Goal: Find specific page/section: Find specific page/section

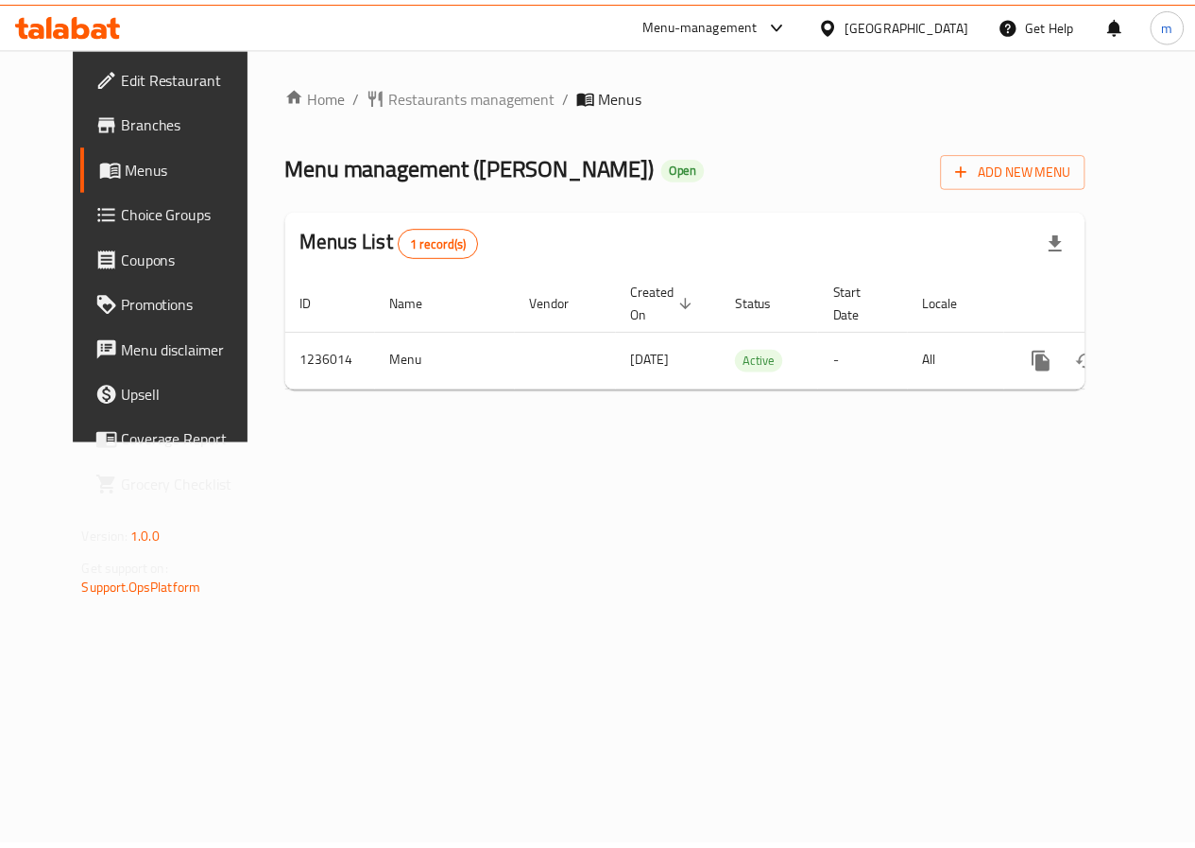
scroll to position [0, 7]
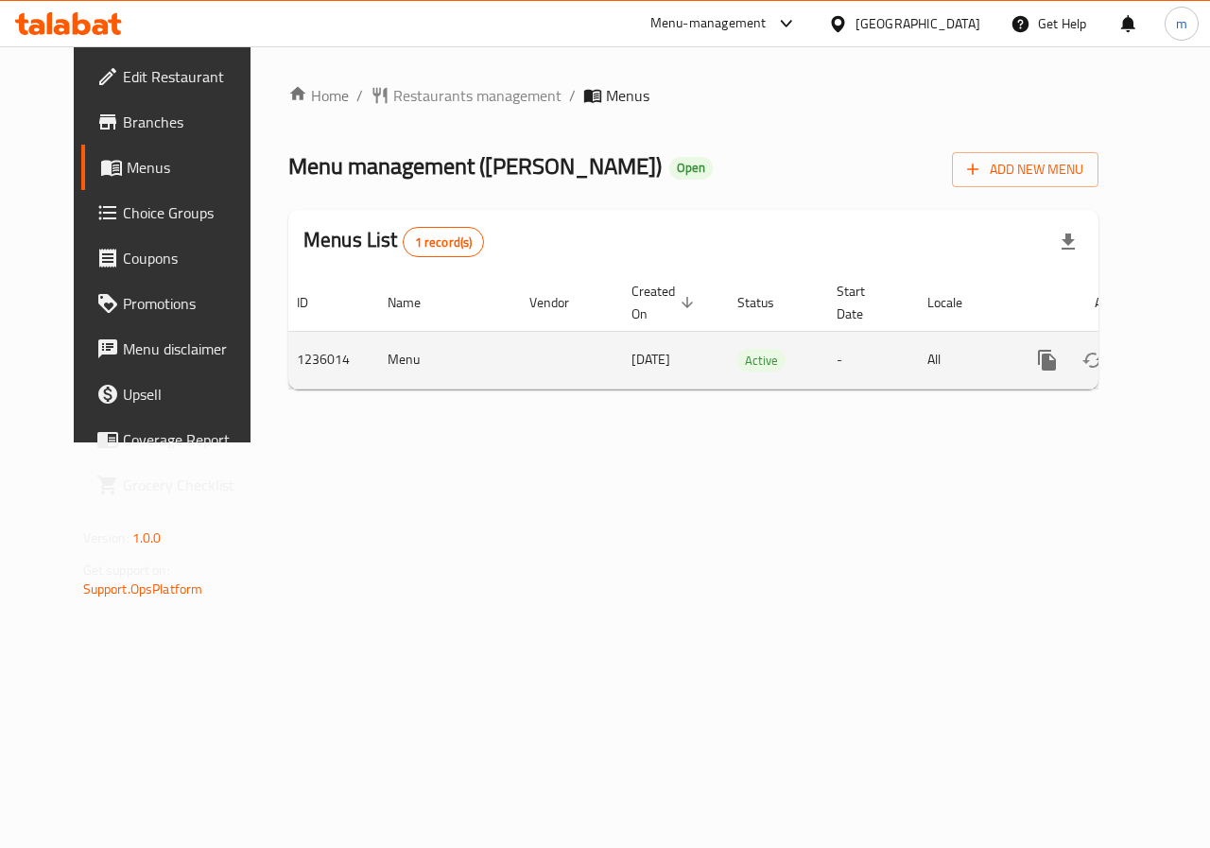
click at [1172, 364] on icon "enhanced table" at bounding box center [1183, 360] width 23 height 23
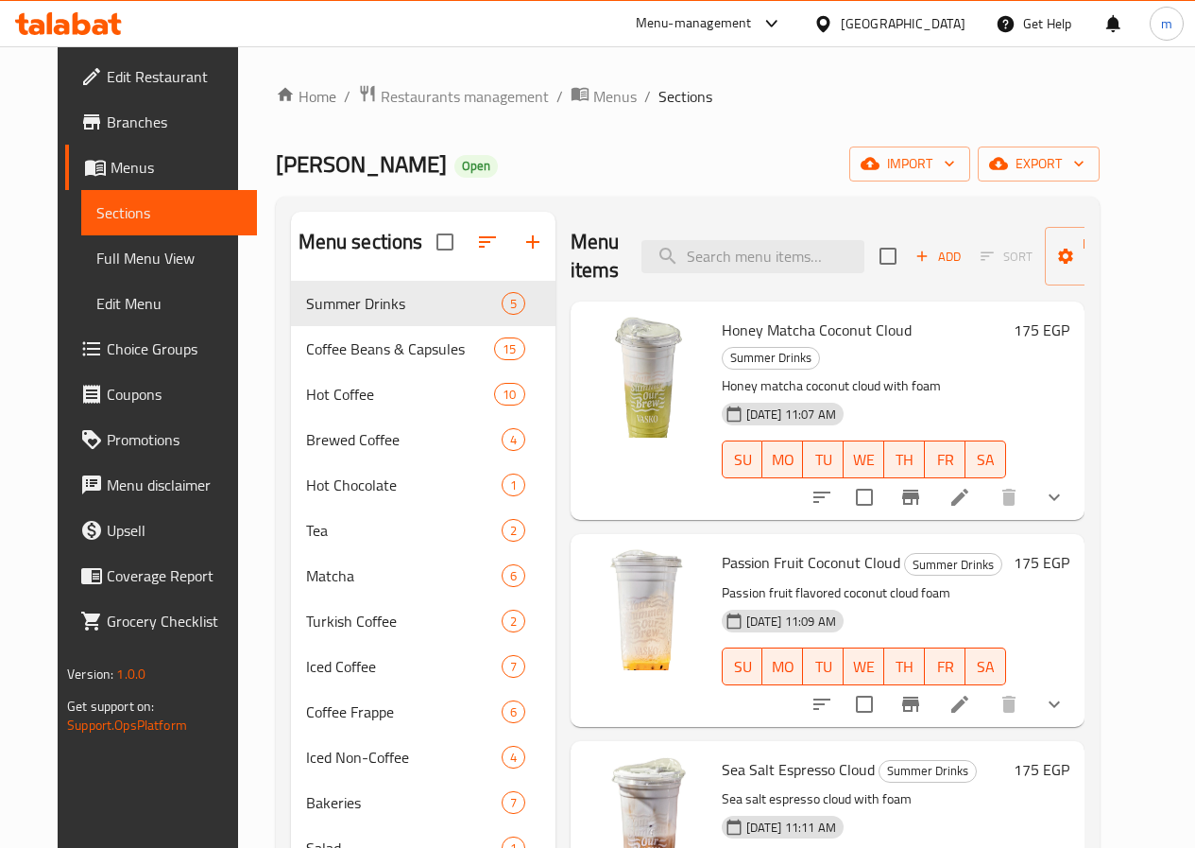
click at [150, 352] on span "Choice Groups" at bounding box center [174, 348] width 135 height 23
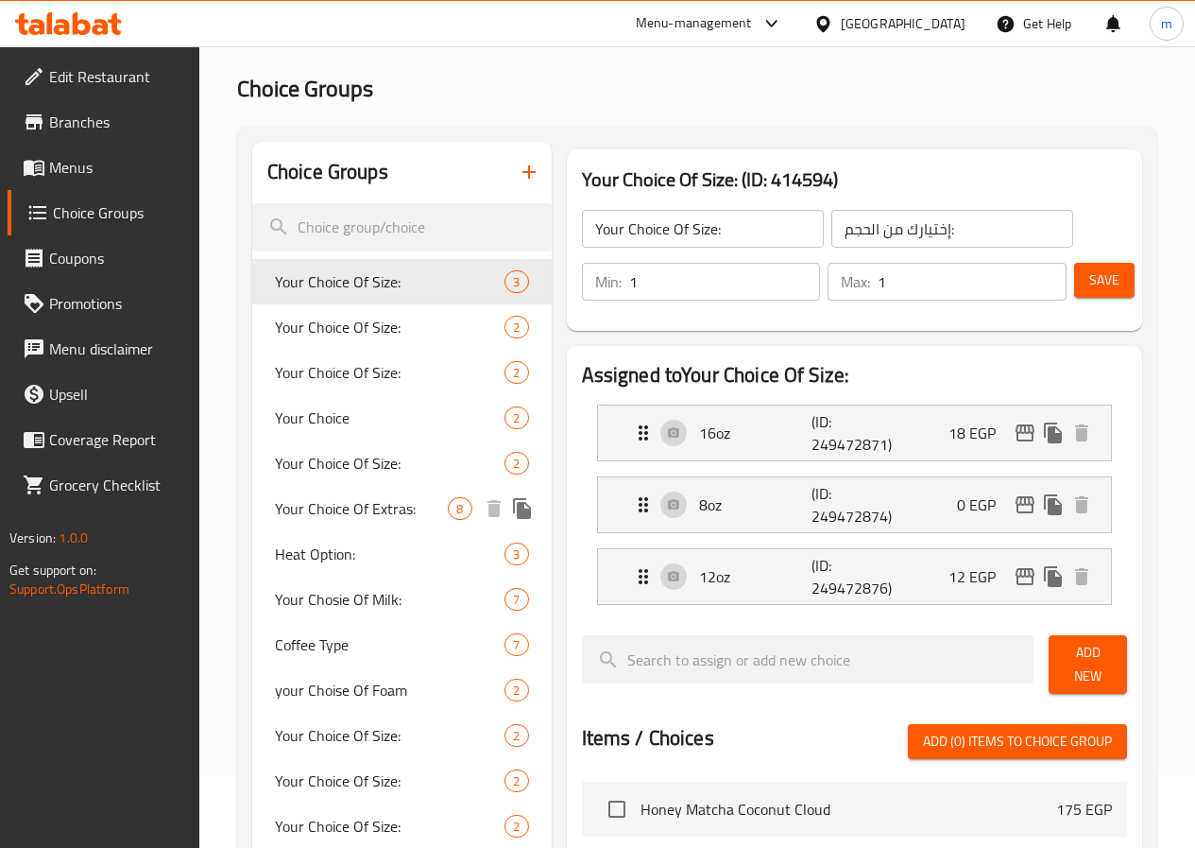
scroll to position [94, 0]
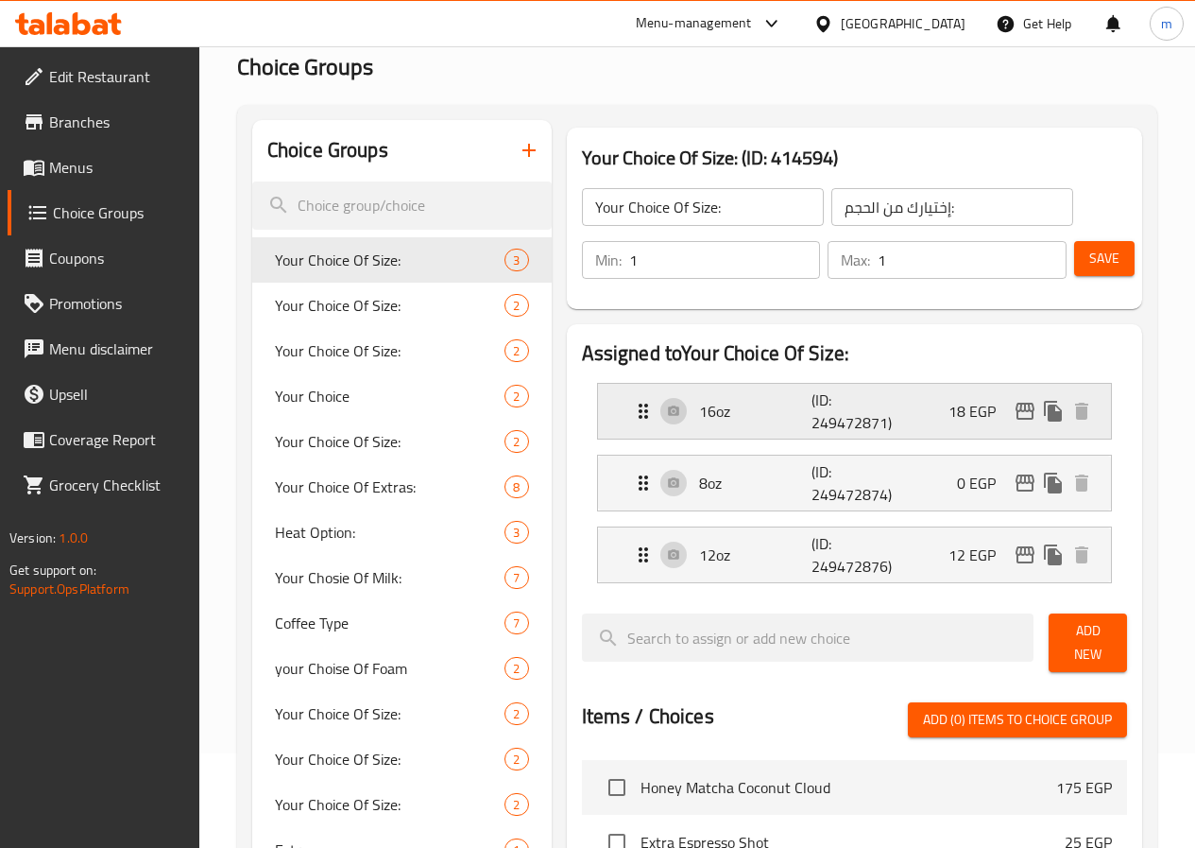
click at [707, 412] on p "16oz" at bounding box center [755, 411] width 113 height 23
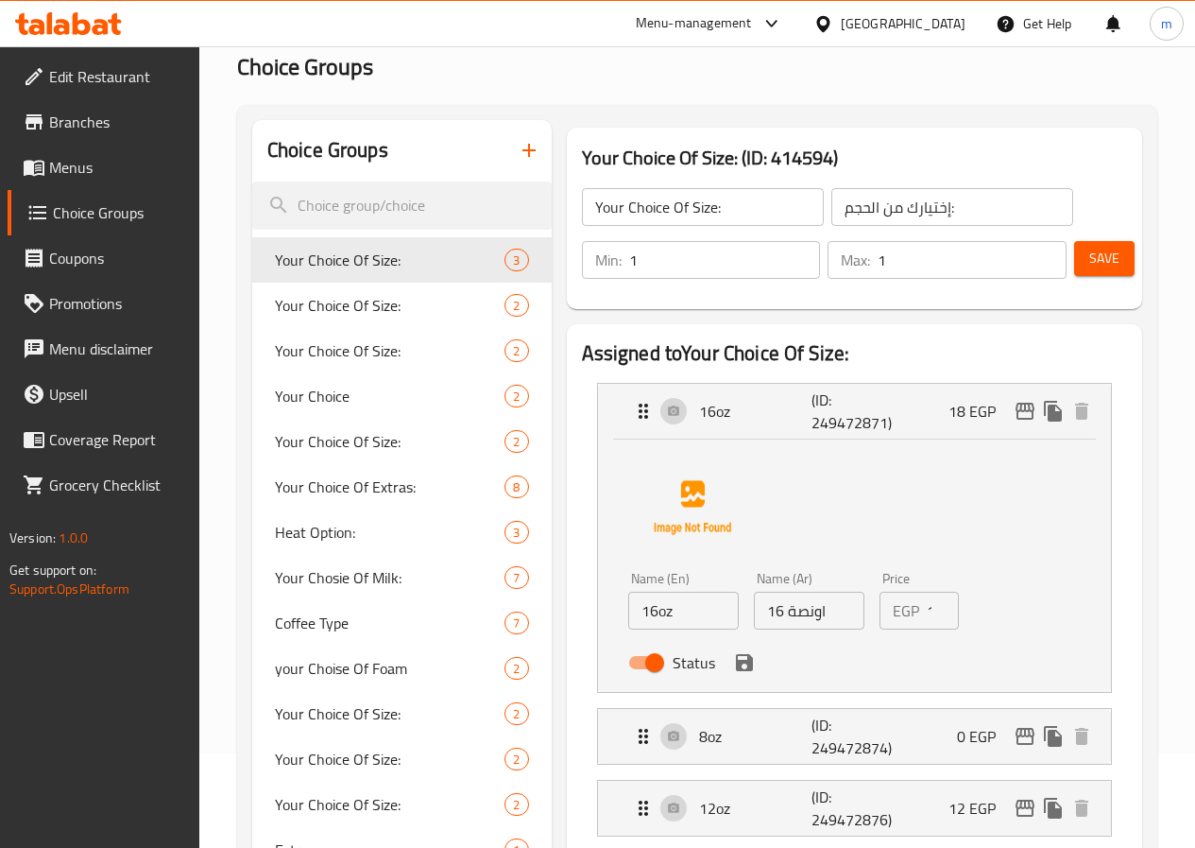
click at [760, 479] on div "Name (En) 16oz Name (En) Name (Ar) 16 اونصة Name (Ar) Price EGP 18 Price Status" at bounding box center [854, 561] width 453 height 237
click at [747, 420] on p "16oz" at bounding box center [755, 411] width 113 height 23
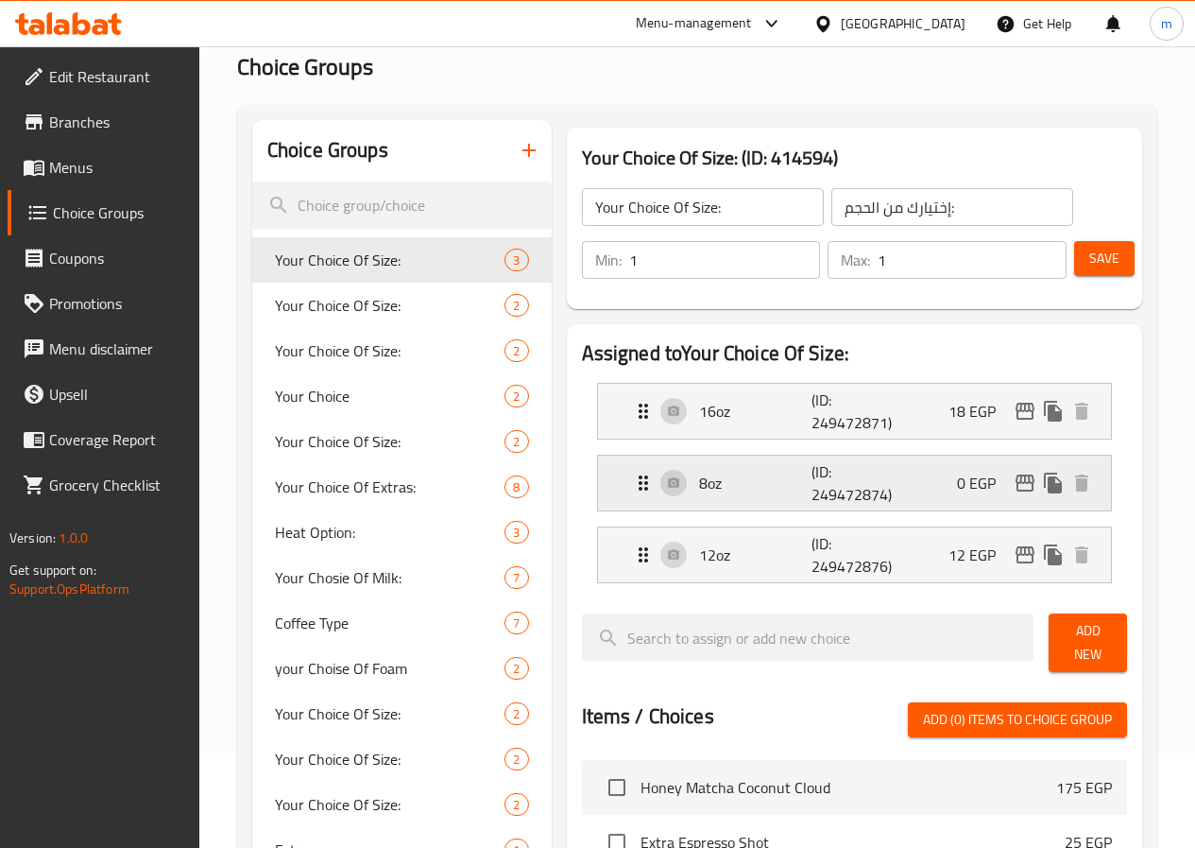
click at [699, 492] on p "8oz" at bounding box center [755, 483] width 113 height 23
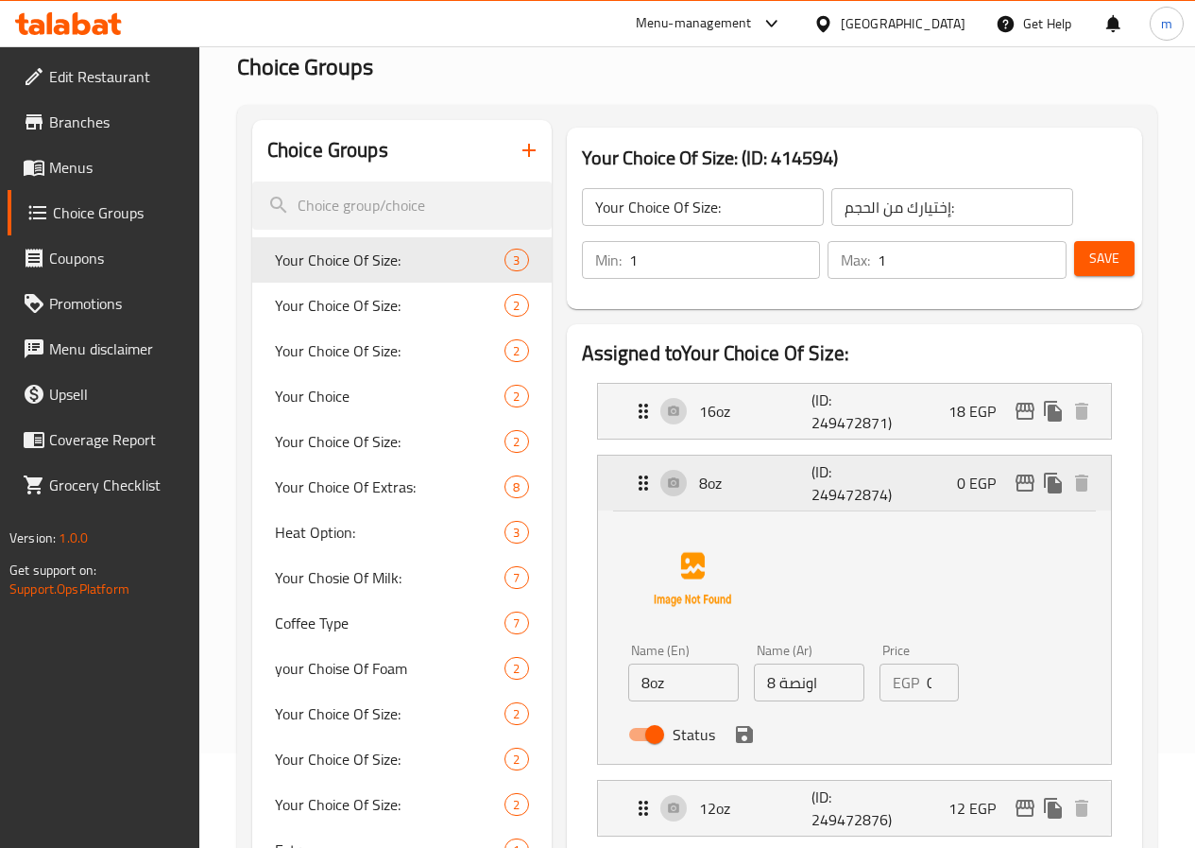
click at [708, 487] on p "8oz" at bounding box center [755, 483] width 113 height 23
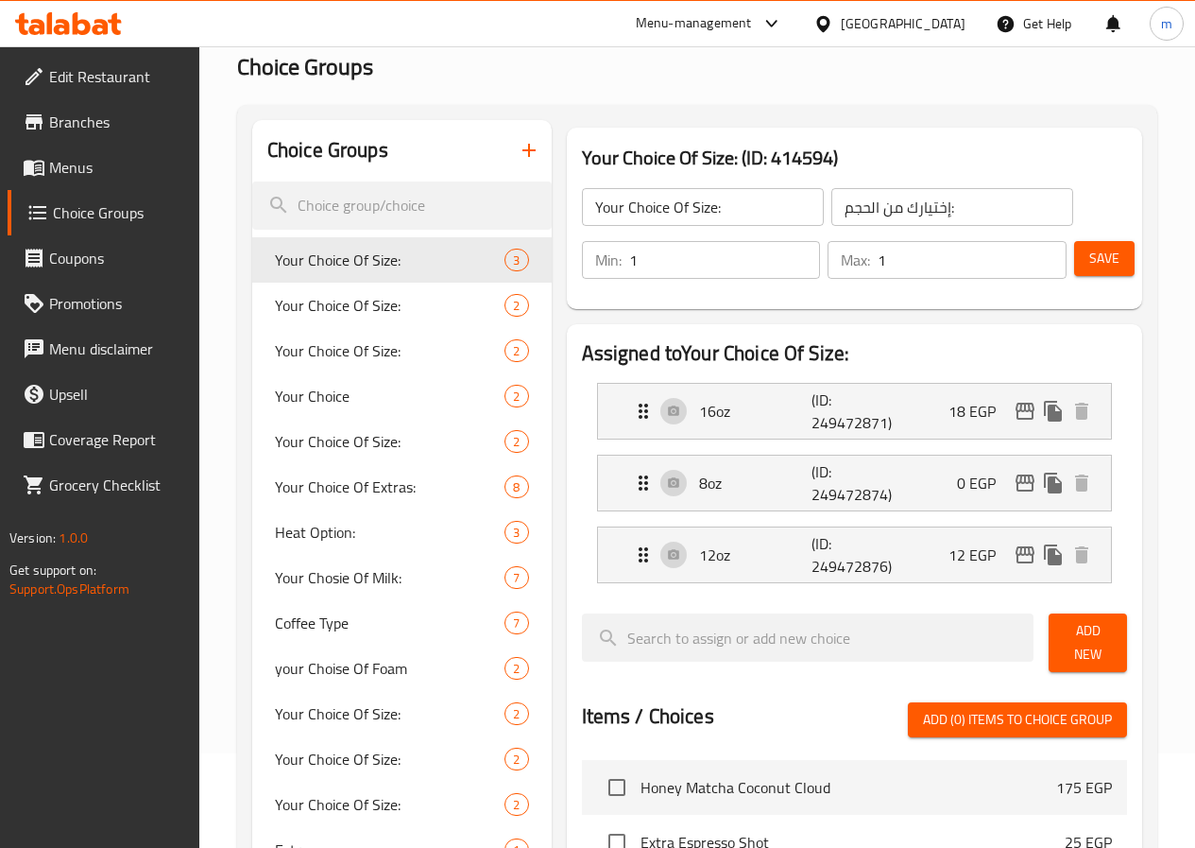
scroll to position [0, 0]
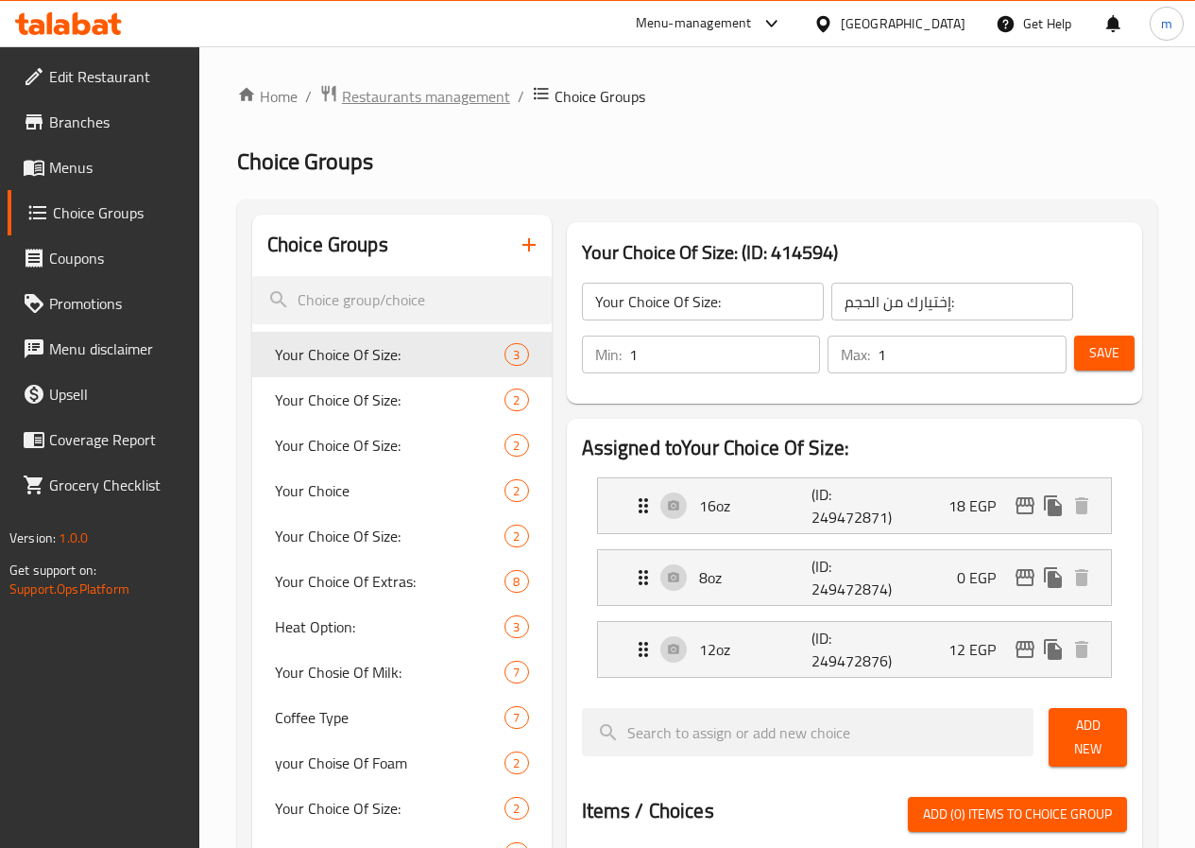
click at [467, 87] on span "Restaurants management" at bounding box center [426, 96] width 168 height 23
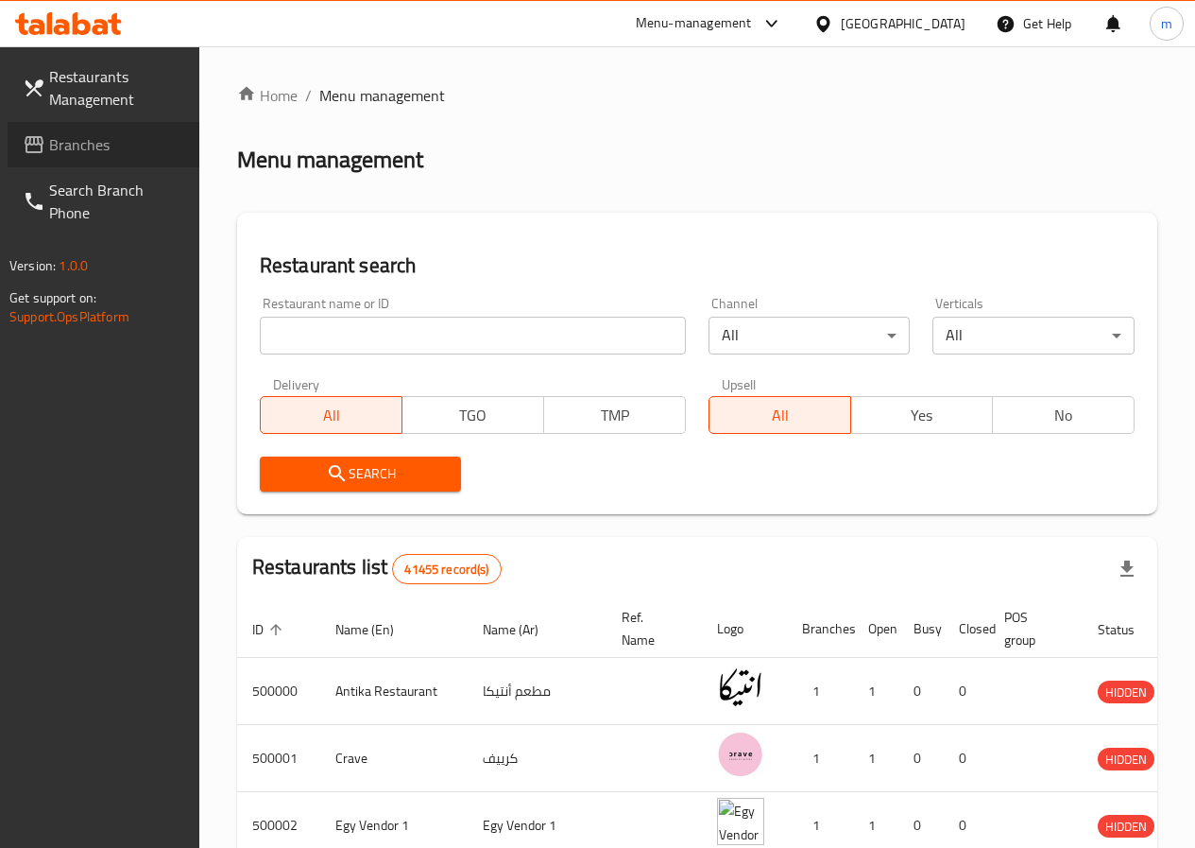
click at [99, 133] on span "Branches" at bounding box center [116, 144] width 135 height 23
